Goal: Transaction & Acquisition: Download file/media

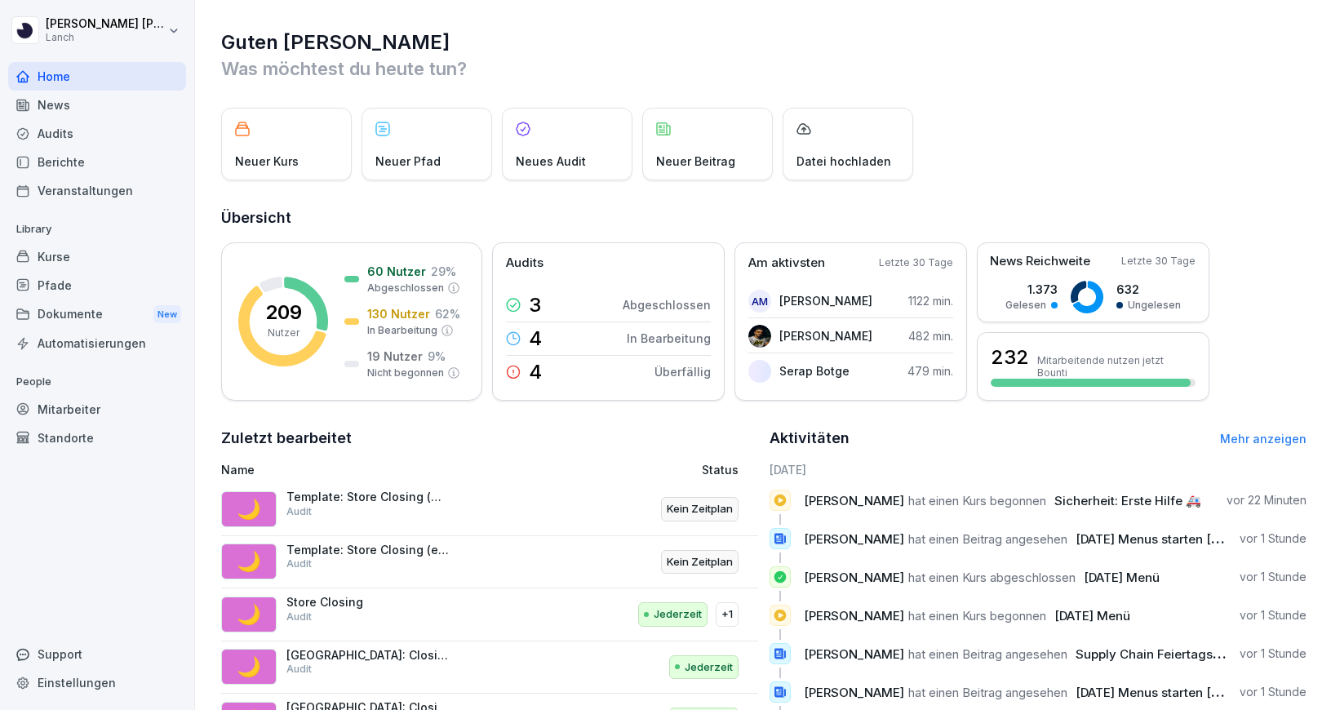
click at [109, 246] on div "Kurse" at bounding box center [97, 256] width 178 height 29
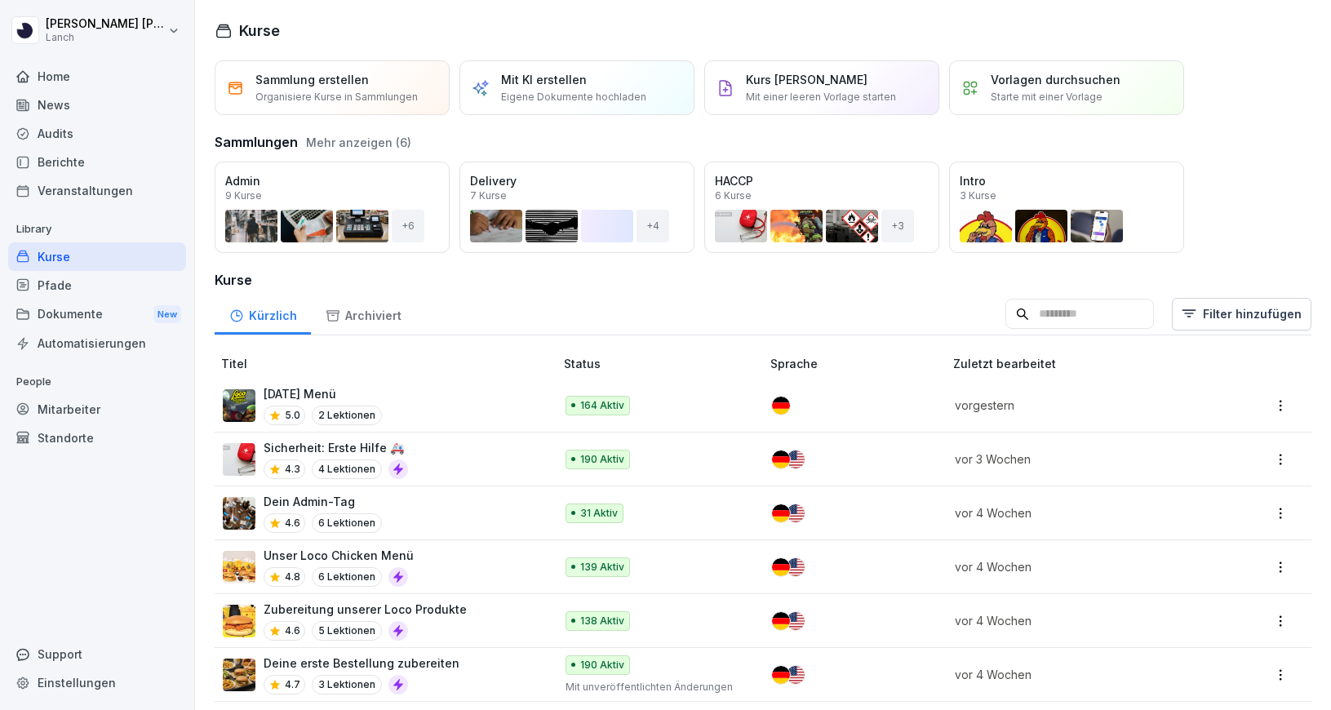
click at [501, 414] on div "Halloween Menü 5.0 2 Lektionen" at bounding box center [380, 405] width 315 height 40
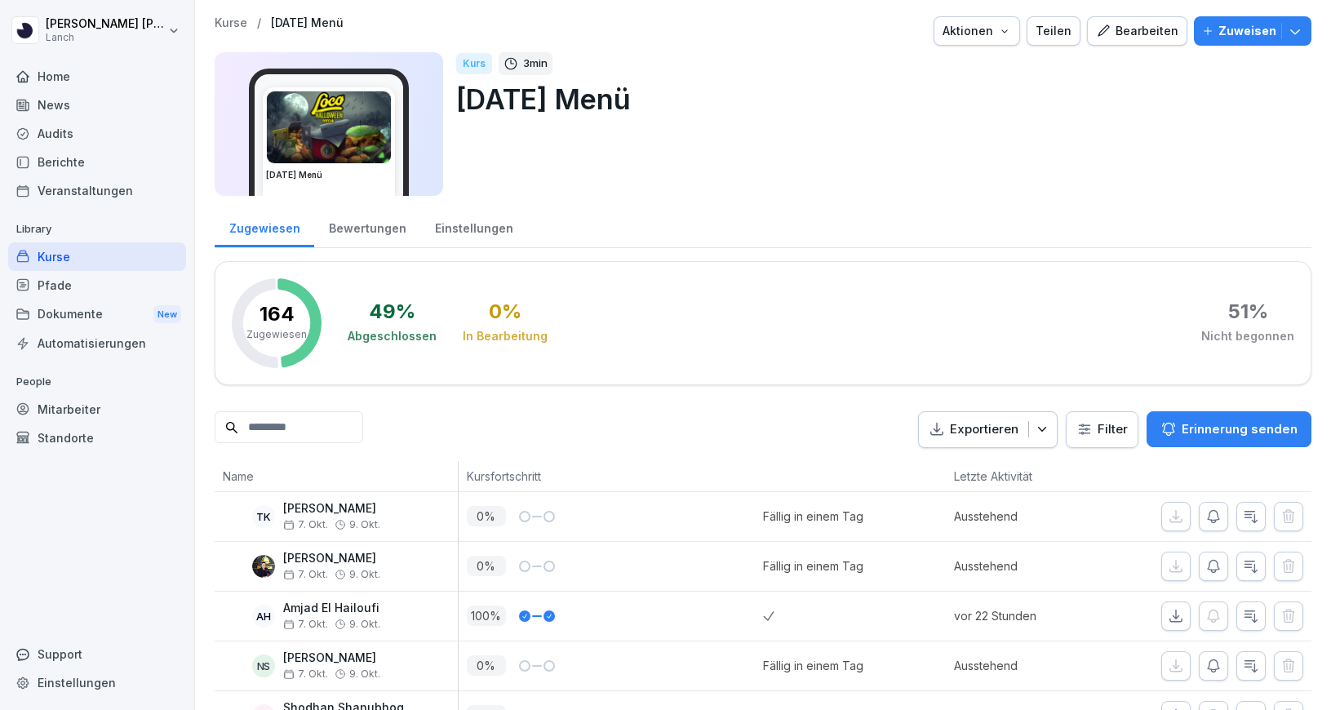
click at [1110, 32] on icon "button" at bounding box center [1103, 31] width 15 height 15
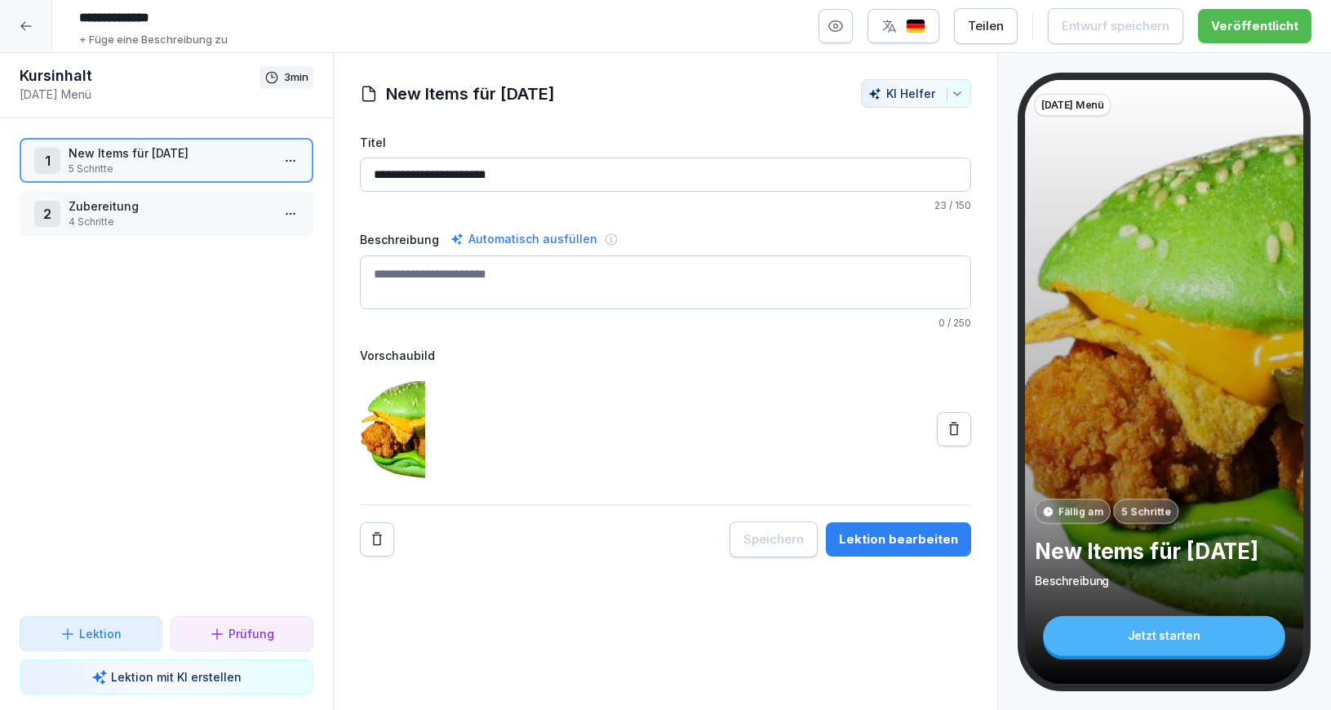
click at [177, 224] on p "4 Schritte" at bounding box center [170, 222] width 202 height 15
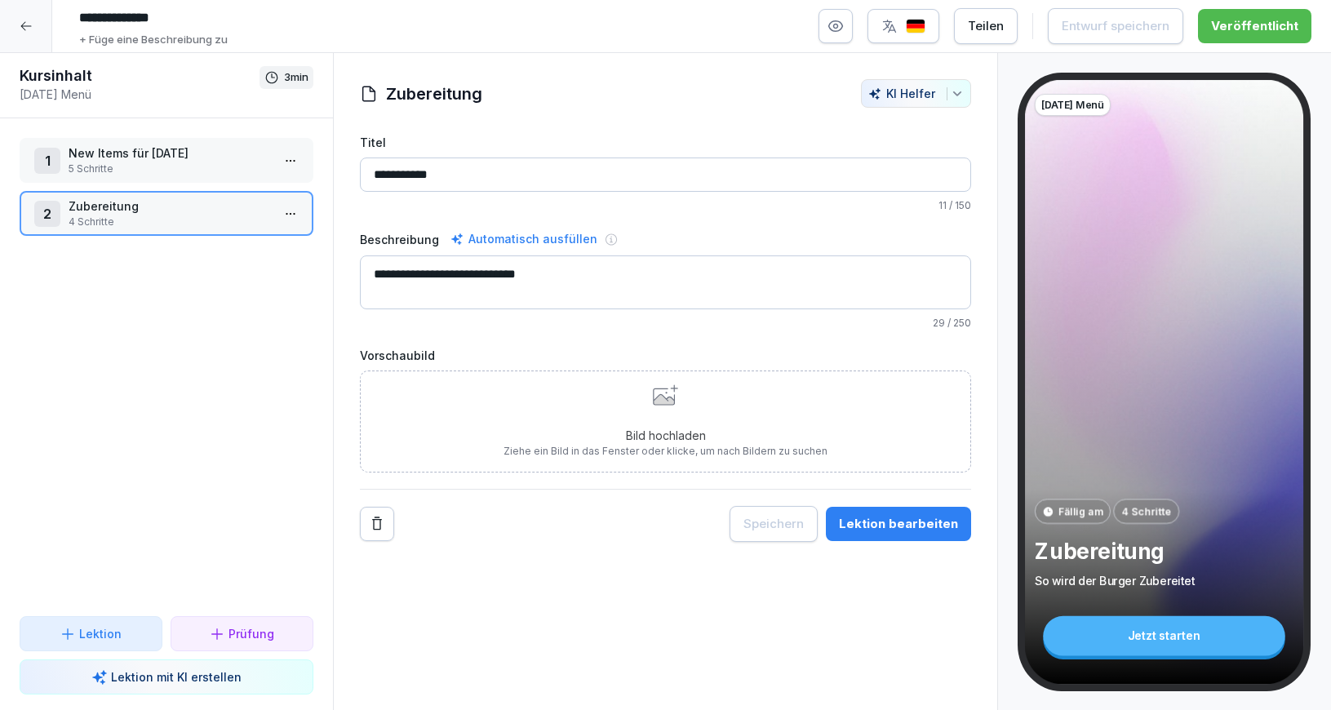
click at [233, 166] on p "5 Schritte" at bounding box center [170, 169] width 202 height 15
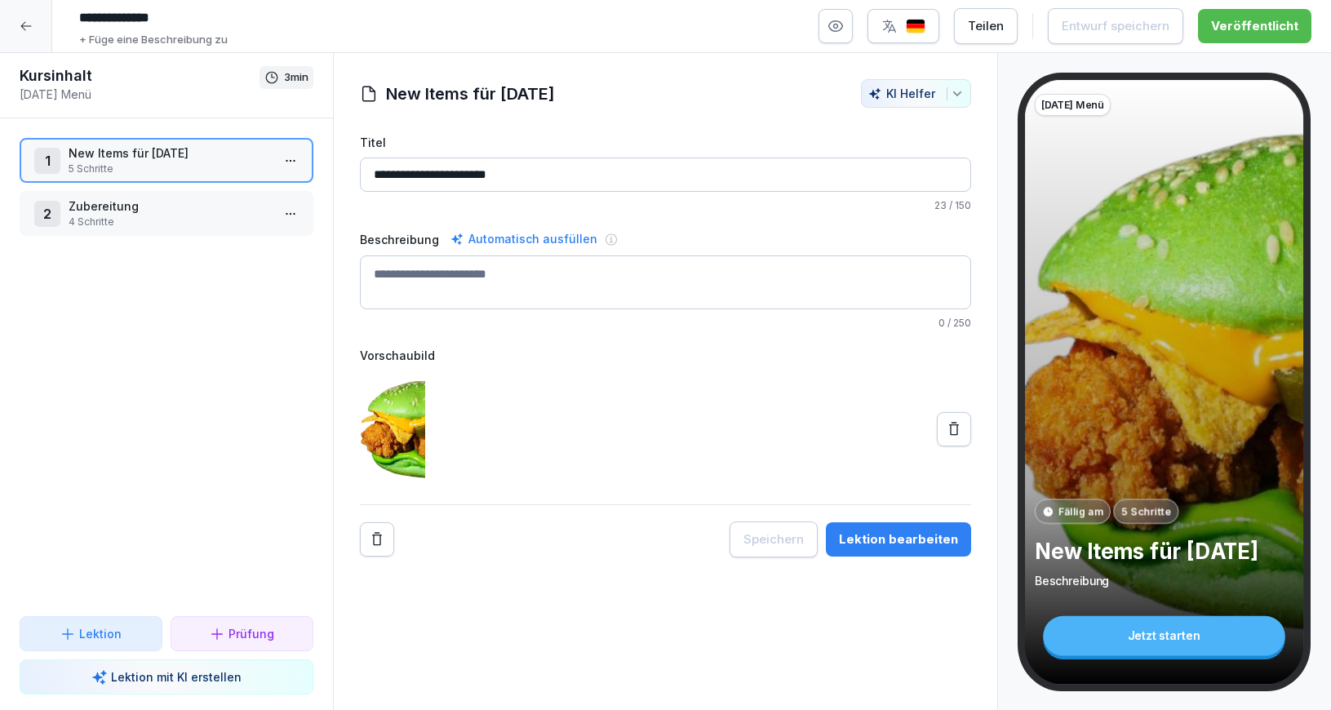
click at [917, 539] on div "Lektion bearbeiten" at bounding box center [898, 539] width 119 height 18
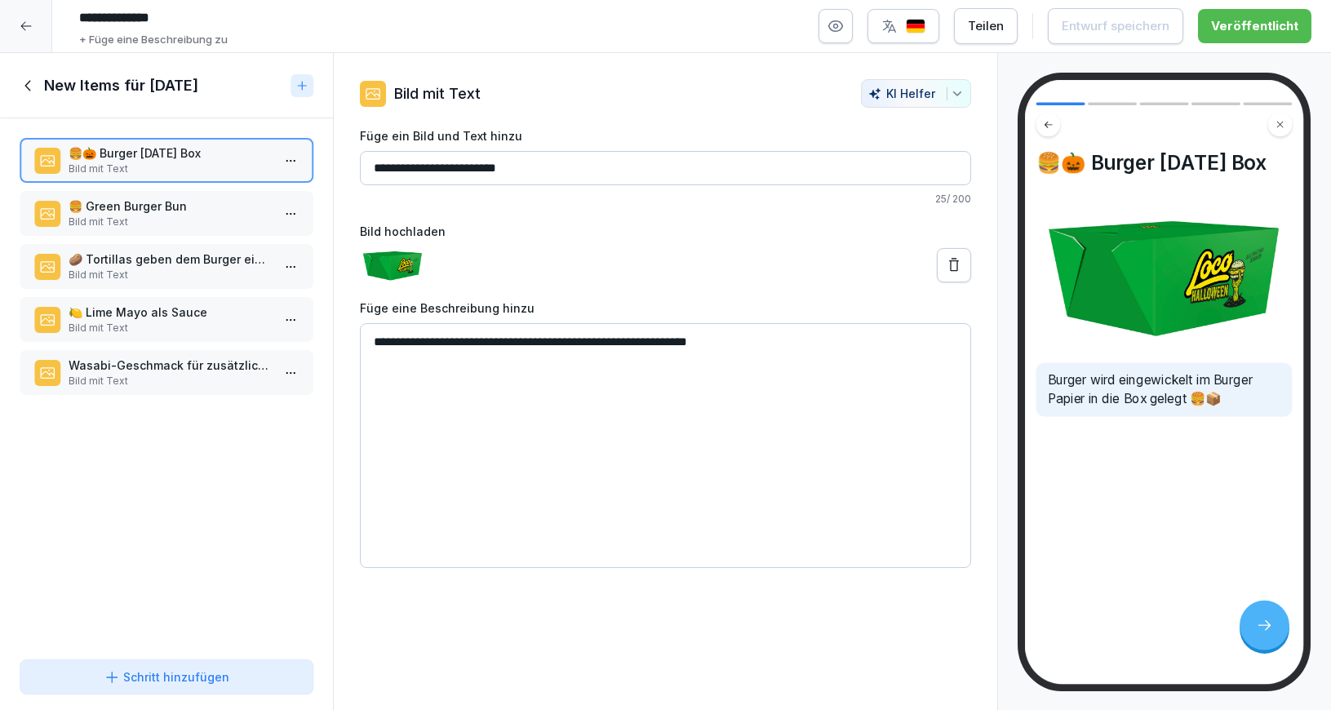
click at [146, 216] on p "Bild mit Text" at bounding box center [170, 222] width 202 height 15
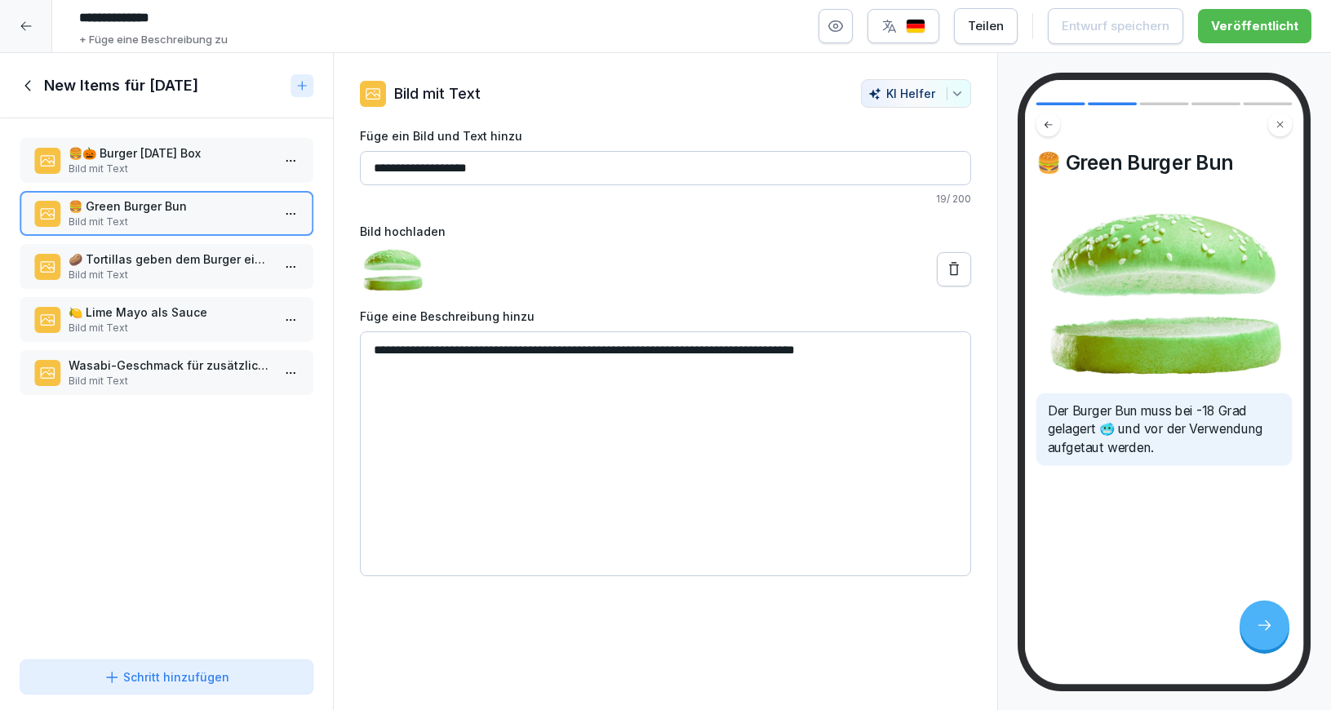
click at [225, 263] on p "🥔 Tortillas geben dem Burger einen extra Crunch." at bounding box center [170, 258] width 202 height 17
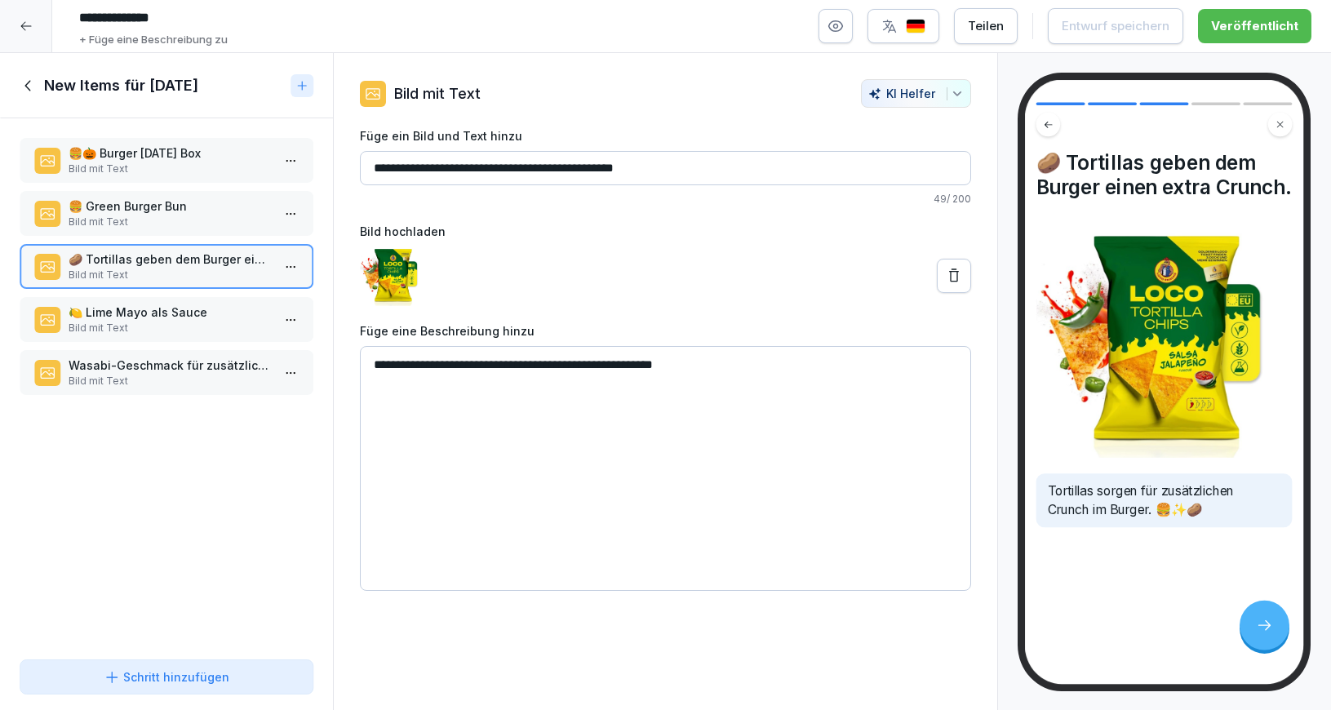
click at [177, 317] on p "🍋 Lime Mayo als Sauce" at bounding box center [170, 311] width 202 height 17
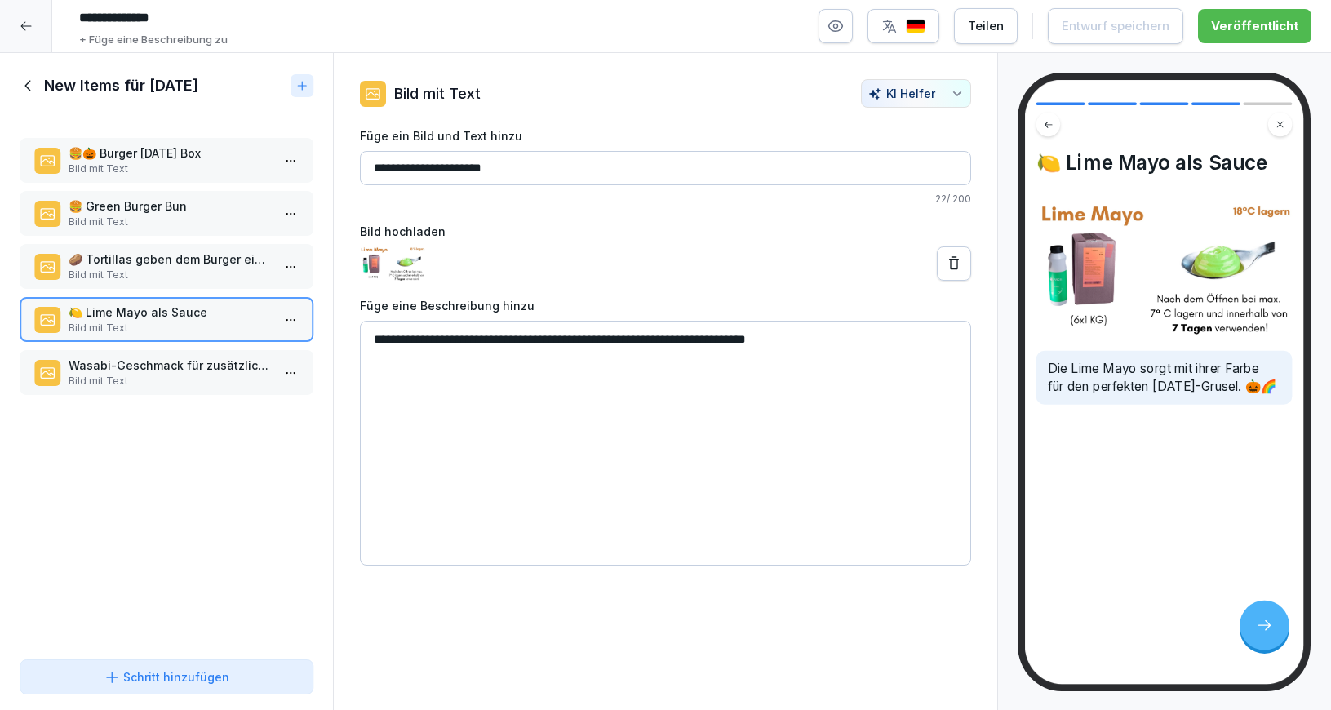
click at [171, 366] on p "Wasabi-Geschmack für zusätzlichen Grusel." at bounding box center [170, 364] width 202 height 17
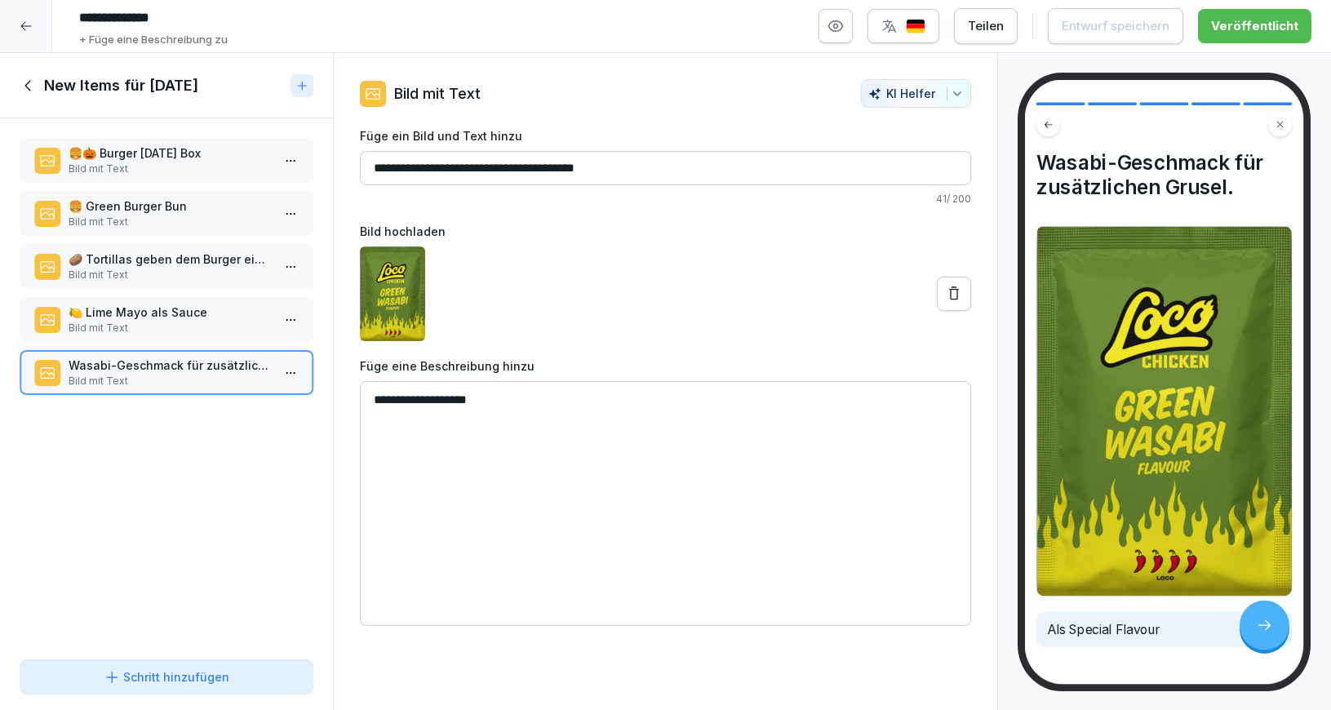
click at [41, 24] on div at bounding box center [26, 26] width 52 height 52
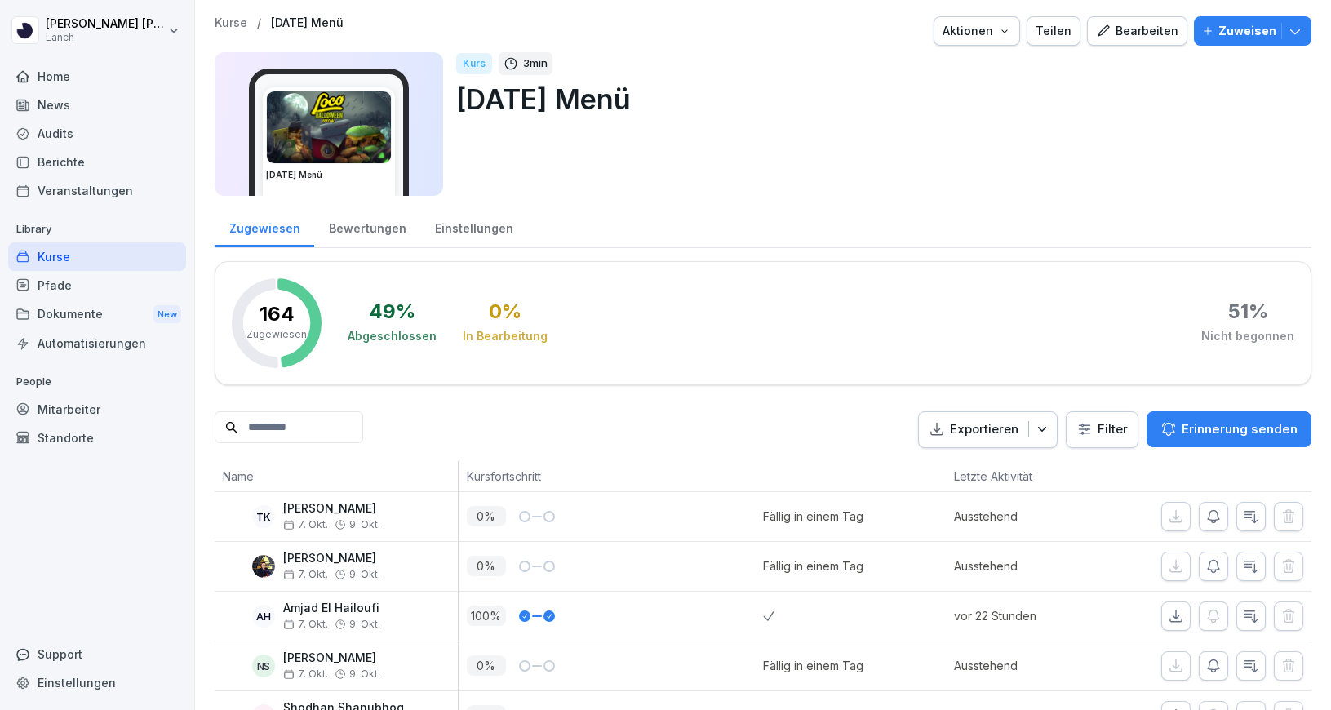
click at [106, 320] on div "Dokumente New" at bounding box center [97, 314] width 178 height 30
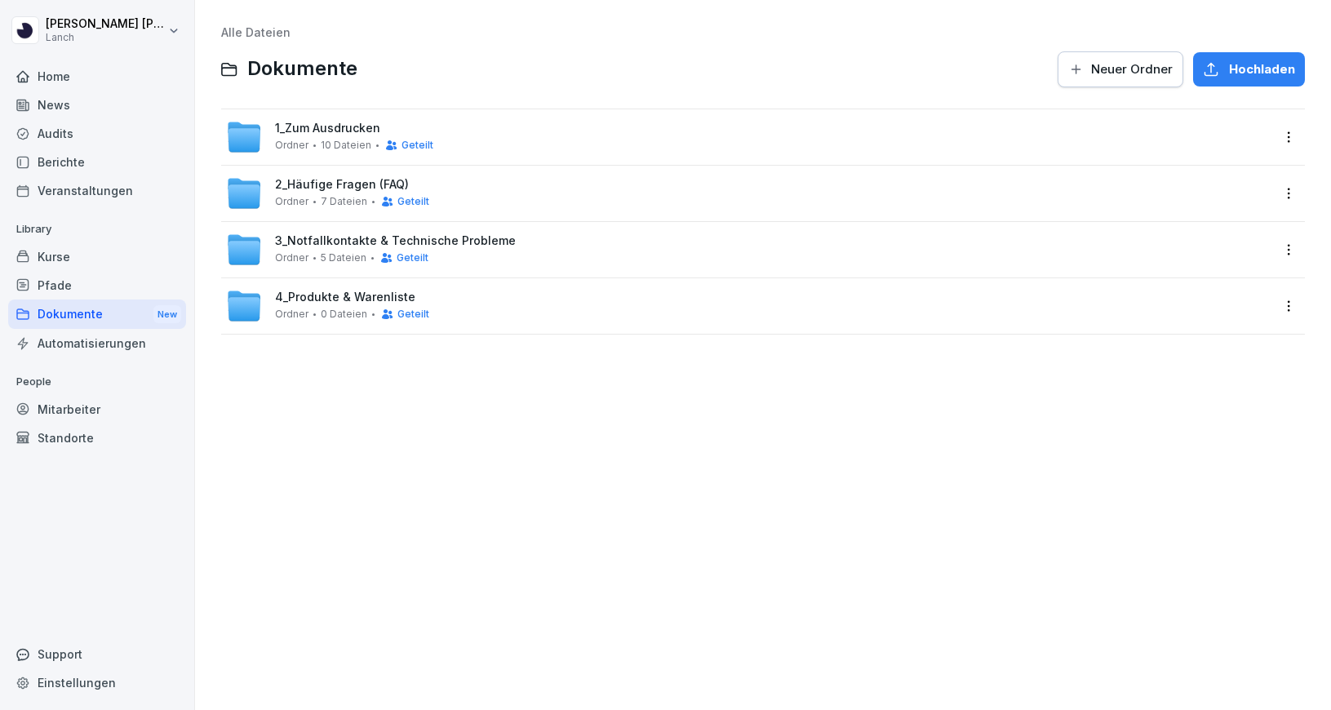
click at [348, 127] on span "1_Zum Ausdrucken" at bounding box center [327, 129] width 105 height 14
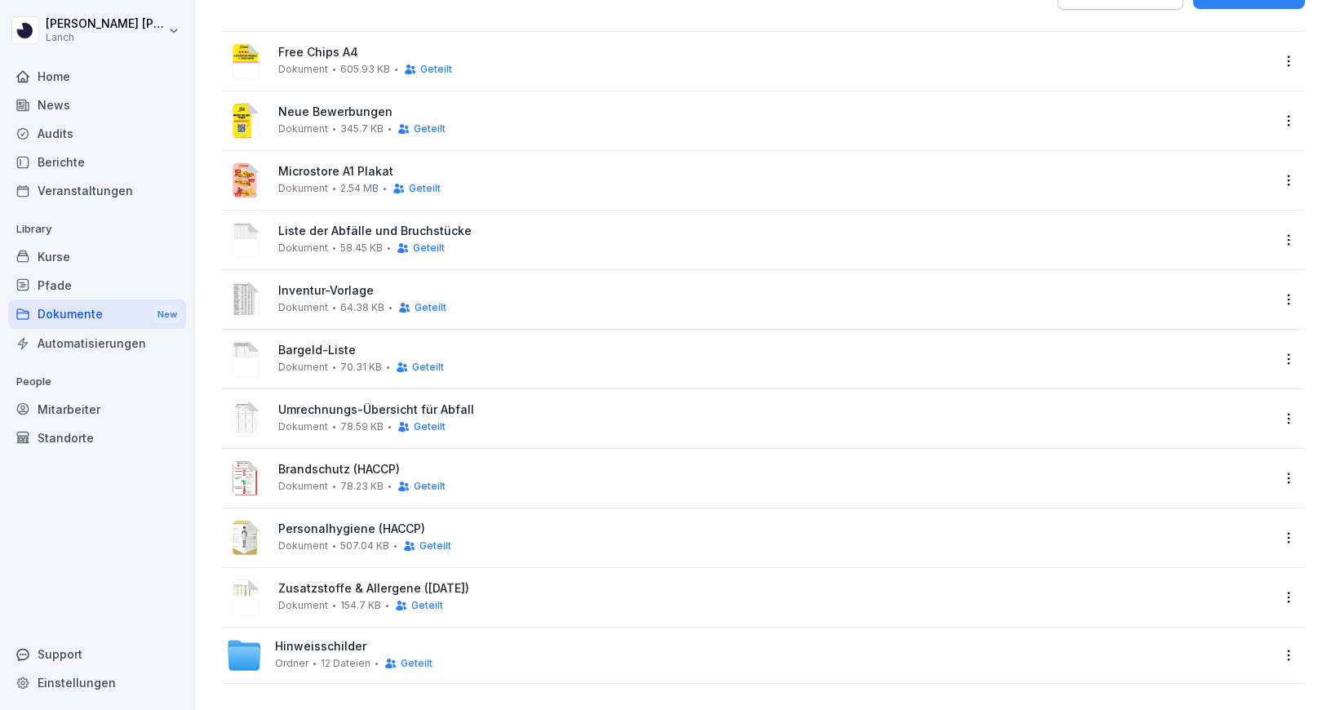
scroll to position [77, 0]
click at [79, 311] on div "Dokumente New" at bounding box center [97, 314] width 178 height 30
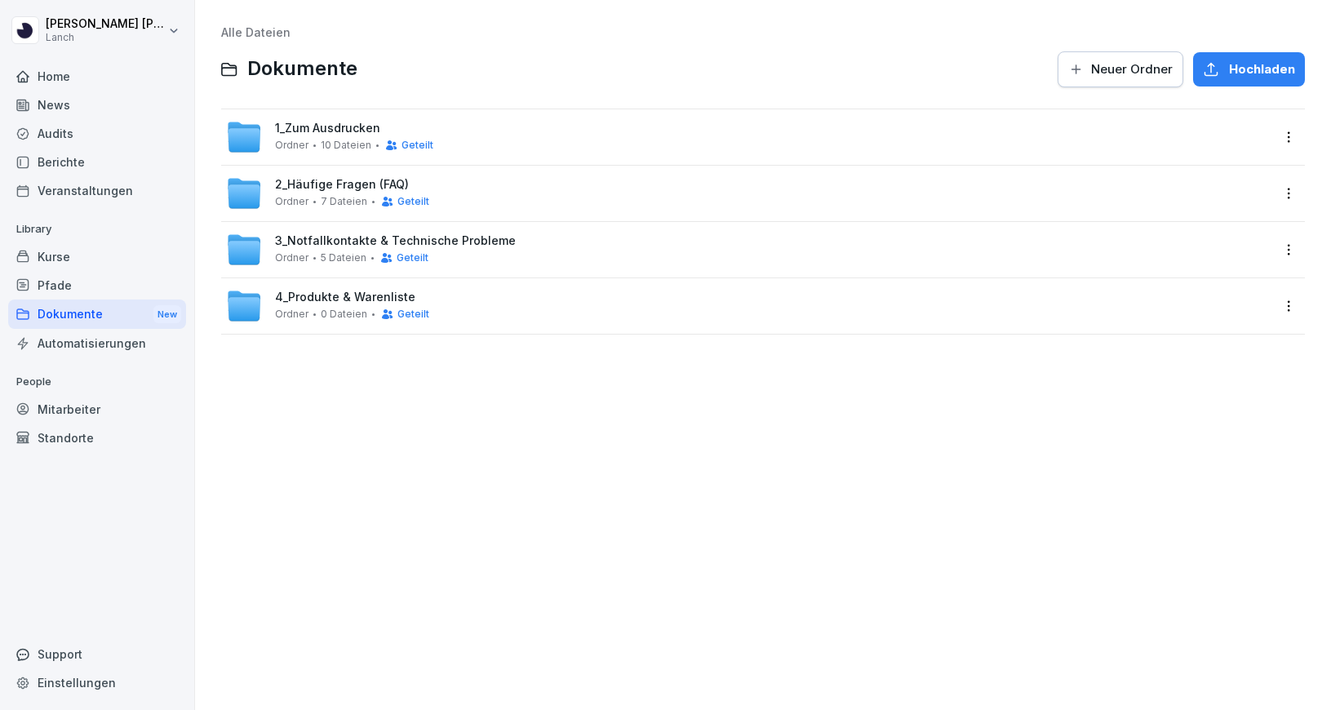
click at [326, 300] on span "4_Produkte & Warenliste" at bounding box center [345, 297] width 140 height 14
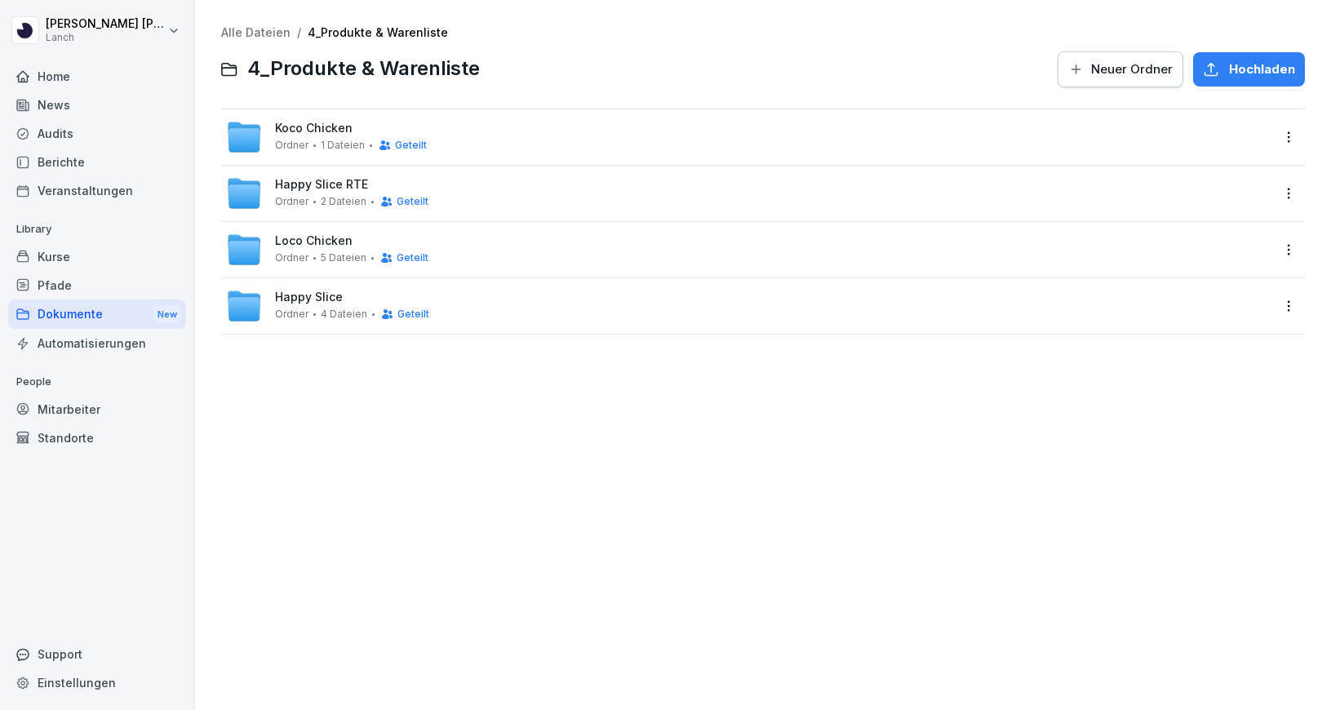
click at [337, 232] on div "Loco Chicken Ordner 5 Dateien Geteilt" at bounding box center [748, 250] width 1044 height 36
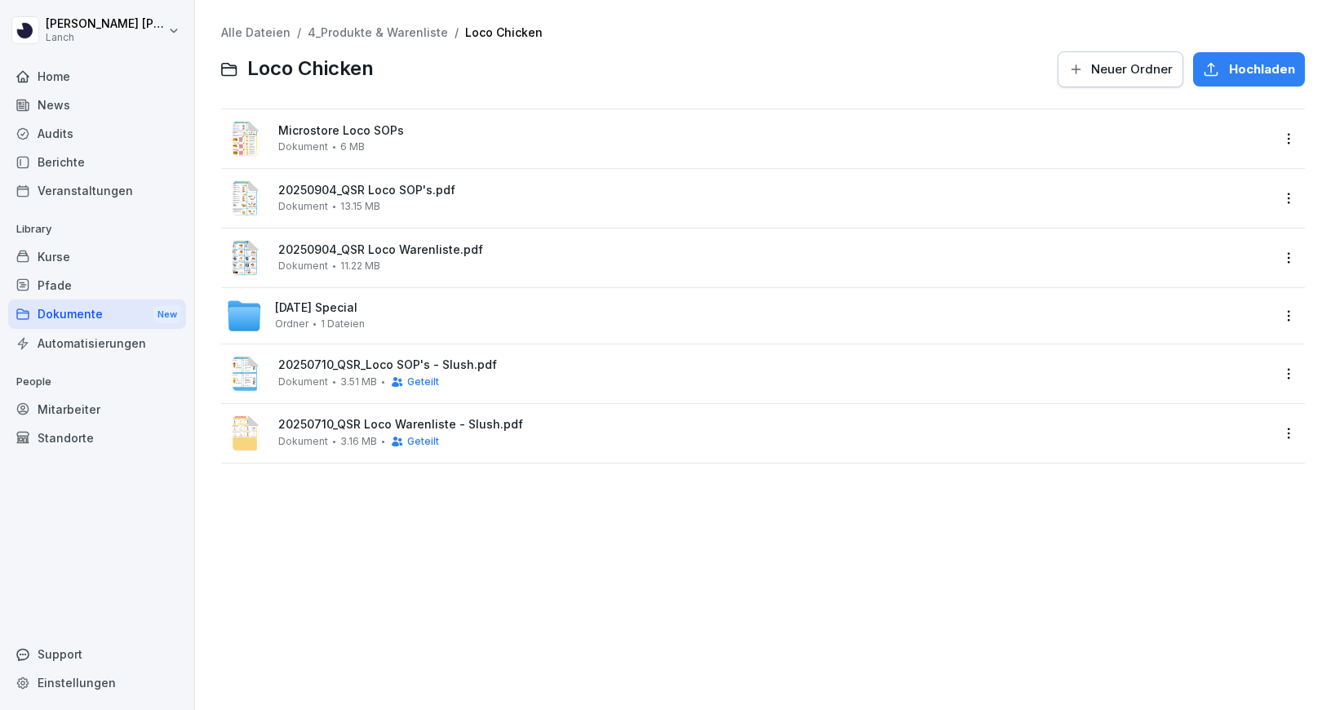
click at [334, 310] on span "[DATE] Special" at bounding box center [316, 308] width 82 height 14
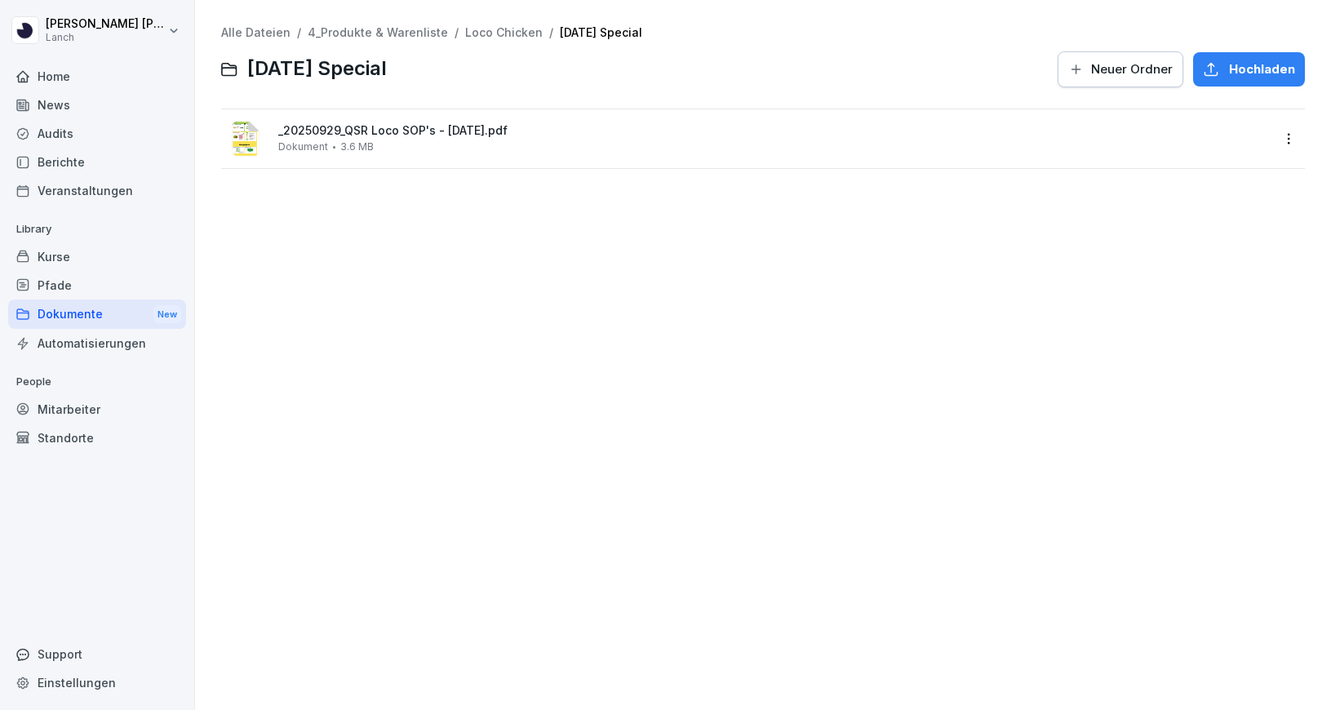
click at [455, 128] on span "_20250929_QSR Loco SOP's - [DATE].pdf" at bounding box center [774, 131] width 992 height 14
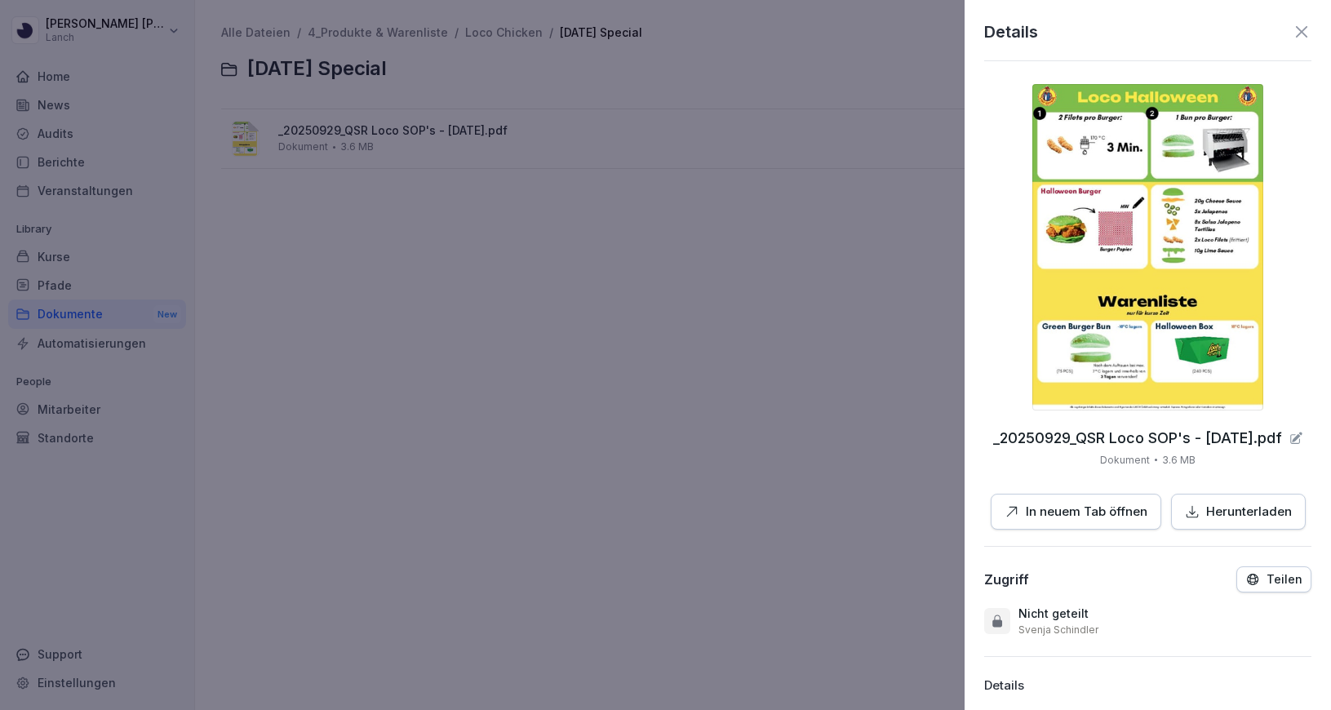
click at [444, 277] on div at bounding box center [665, 355] width 1331 height 710
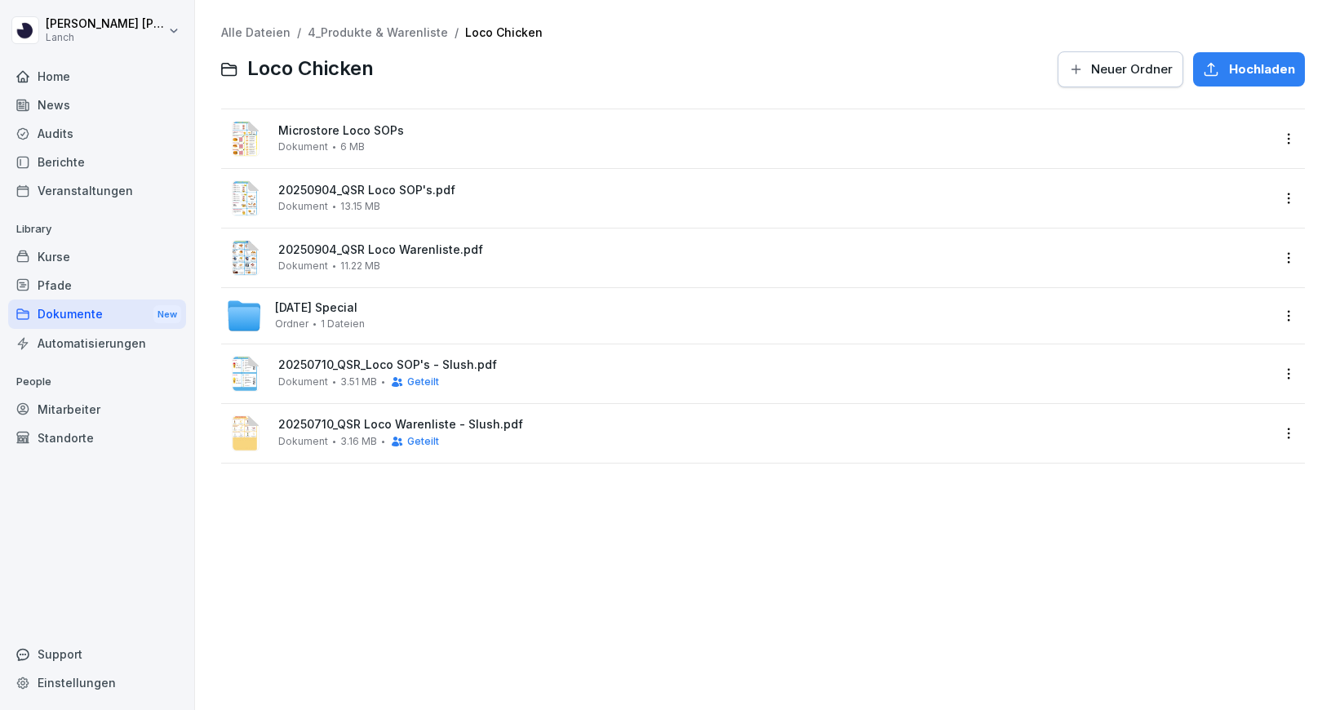
click at [391, 202] on div "20250904_QSR Loco SOP's.pdf Dokument 13.15 MB" at bounding box center [774, 198] width 992 height 29
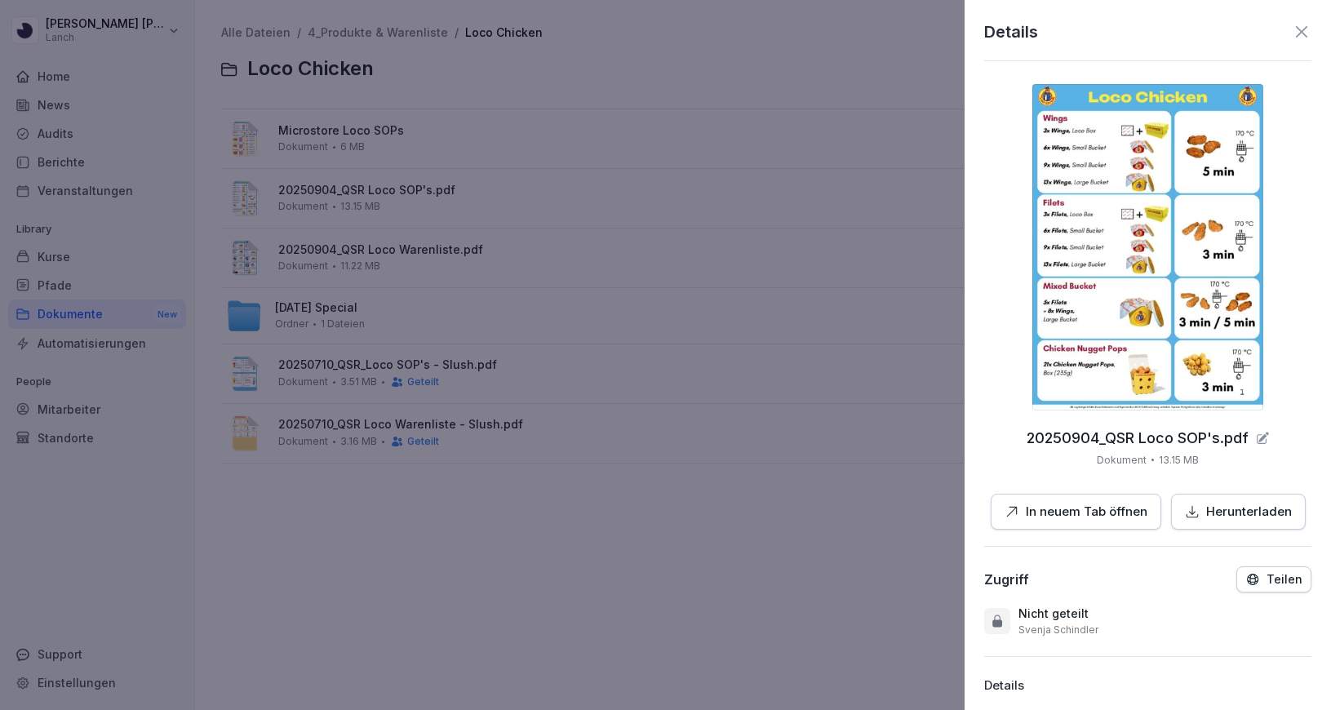
click at [1214, 509] on p "Herunterladen" at bounding box center [1249, 512] width 86 height 19
